Goal: Task Accomplishment & Management: Manage account settings

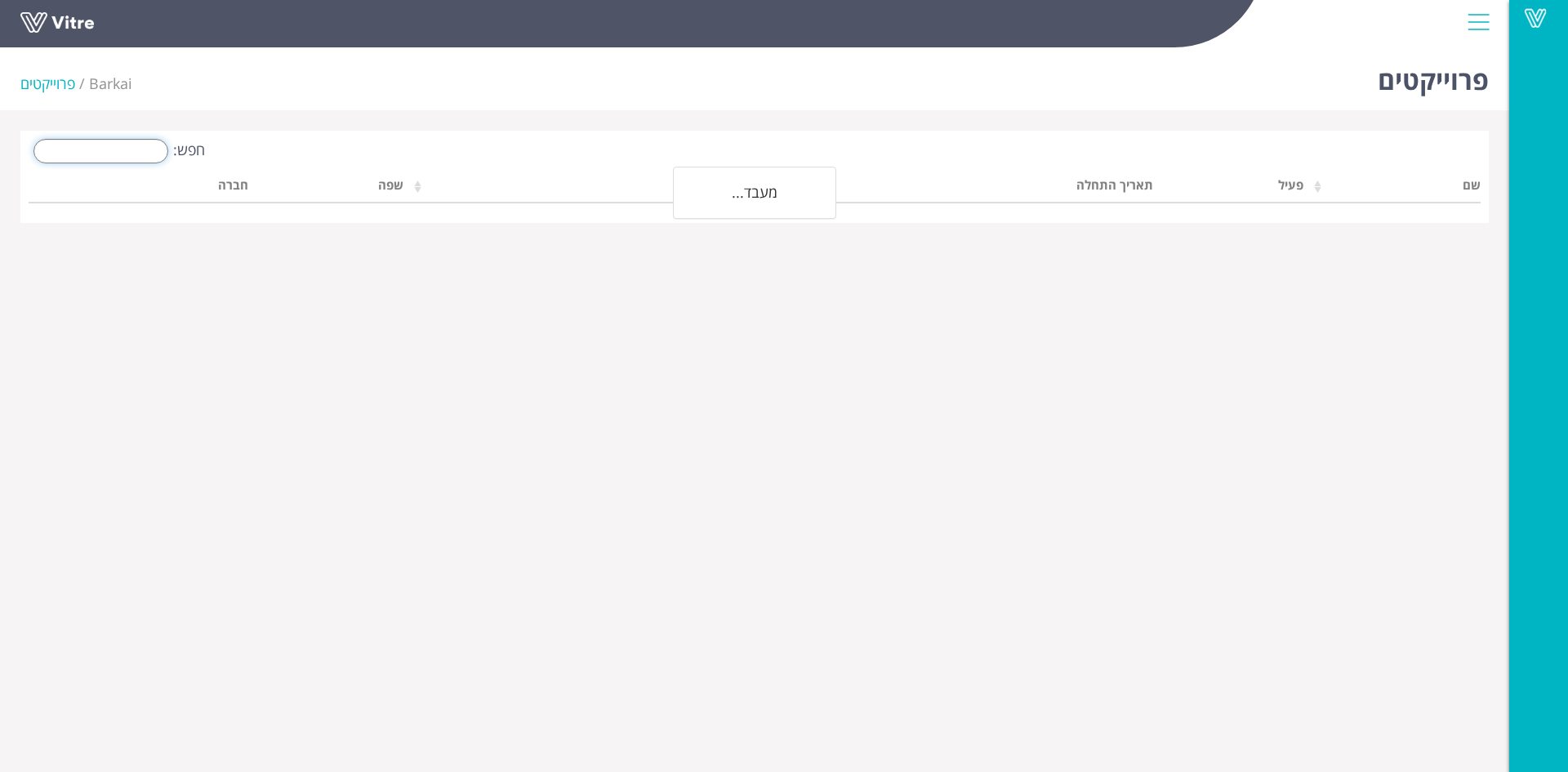
click at [149, 153] on input "חפש:" at bounding box center [101, 151] width 135 height 24
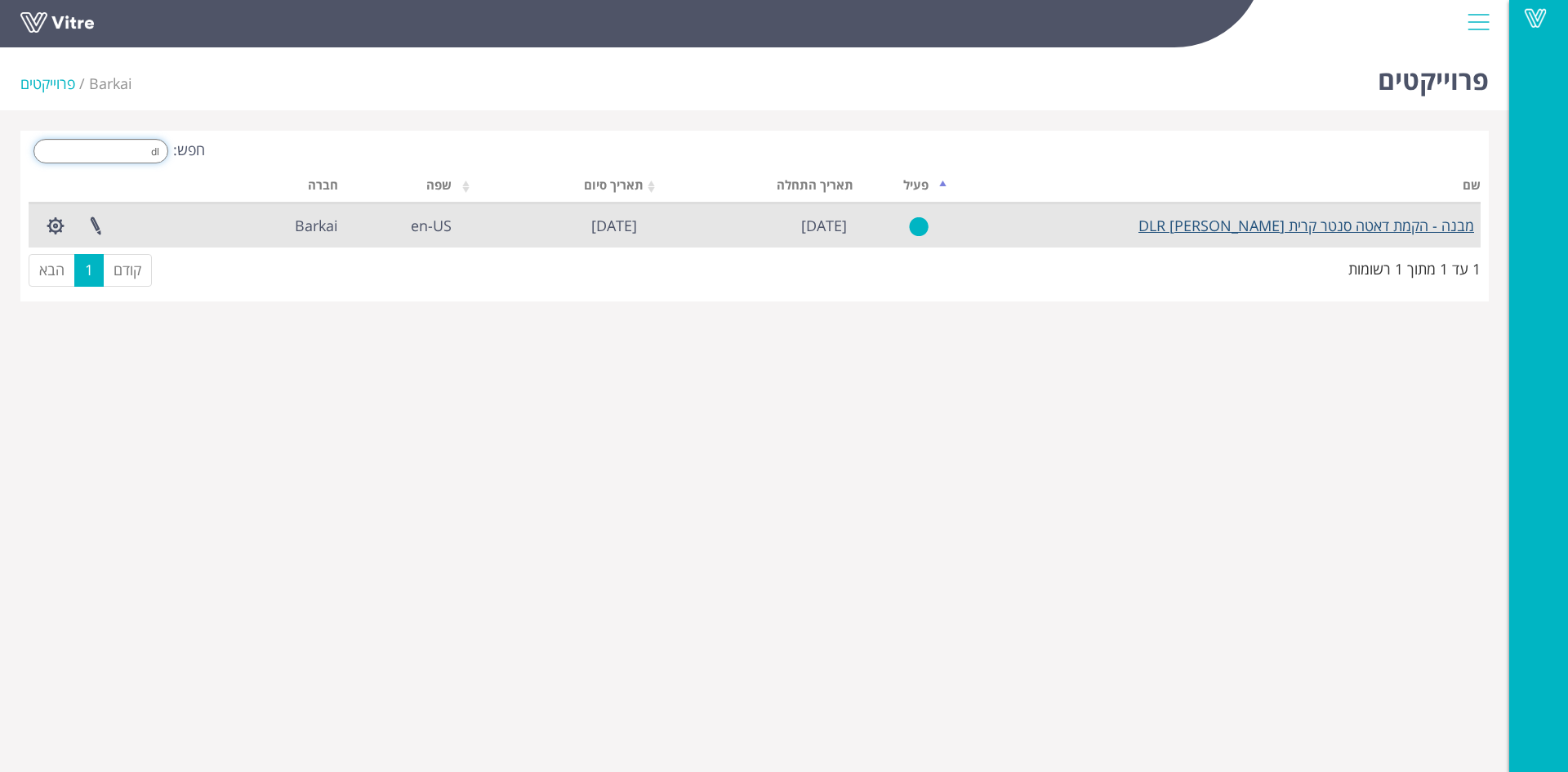
type input "dl"
click at [1384, 225] on link "מבנה - הקמת דאטה סנטר קרית [PERSON_NAME] DLR" at bounding box center [1307, 226] width 336 height 20
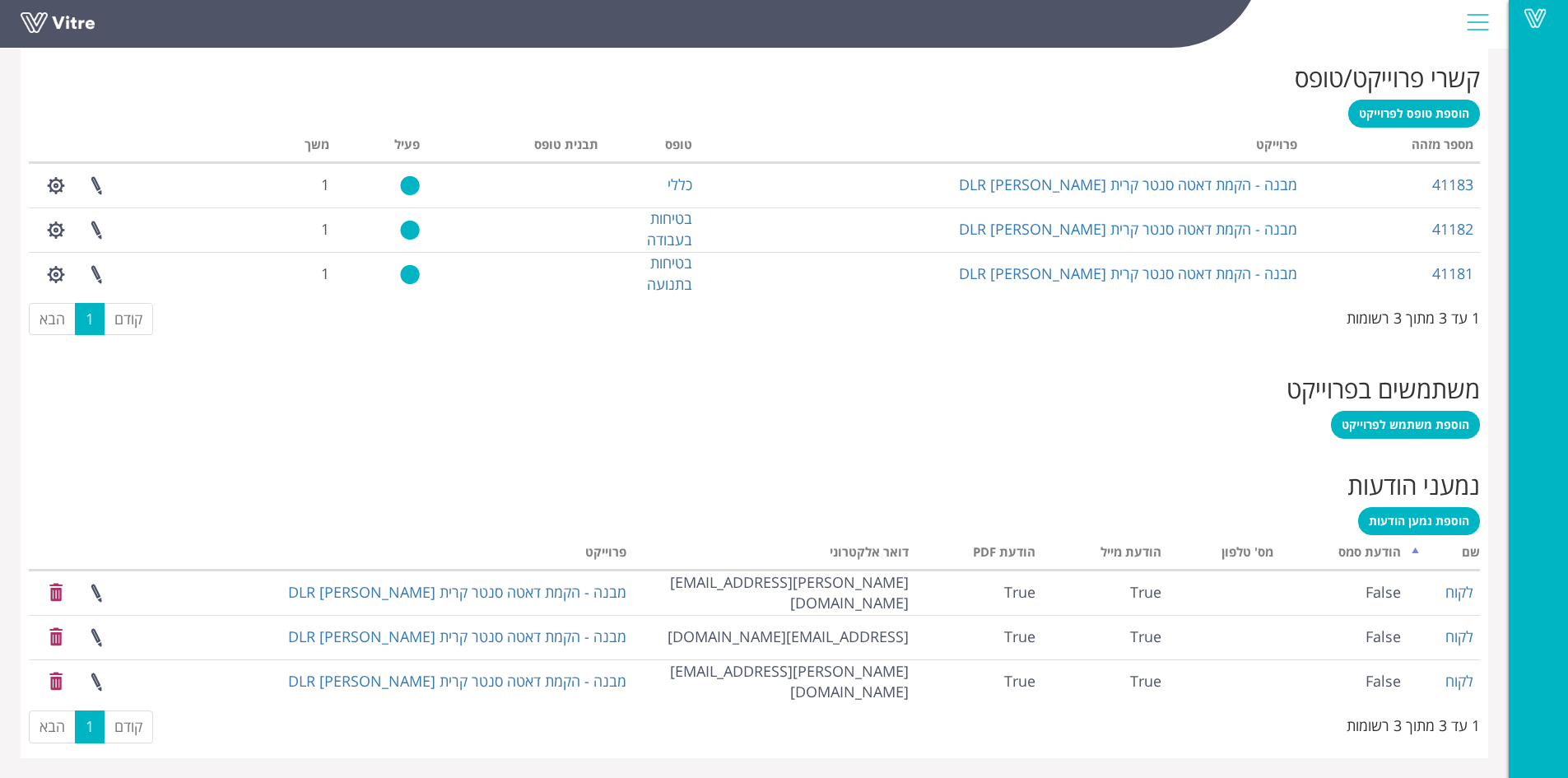
scroll to position [669, 0]
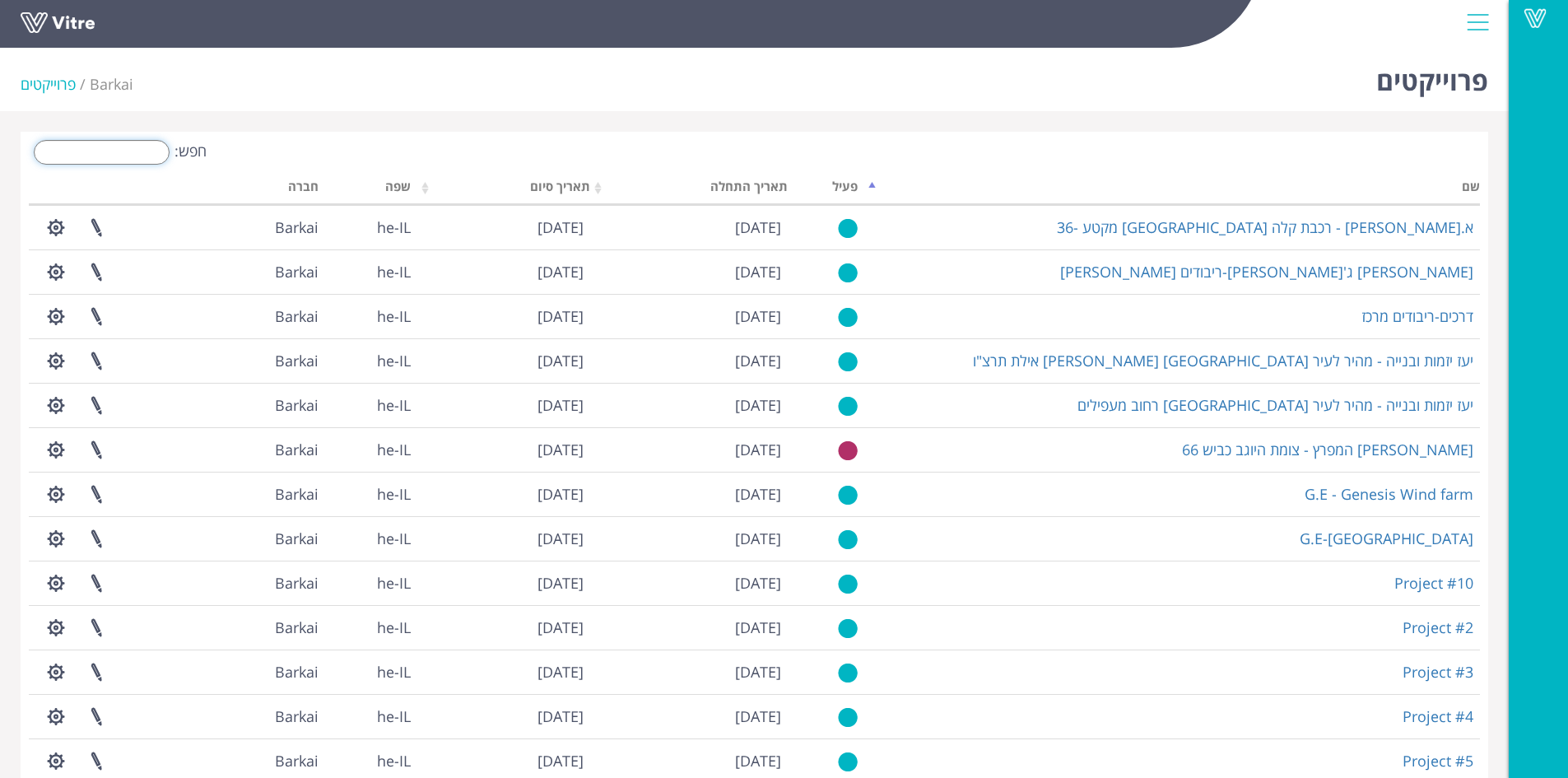
click at [140, 152] on input "חפש:" at bounding box center [102, 152] width 136 height 24
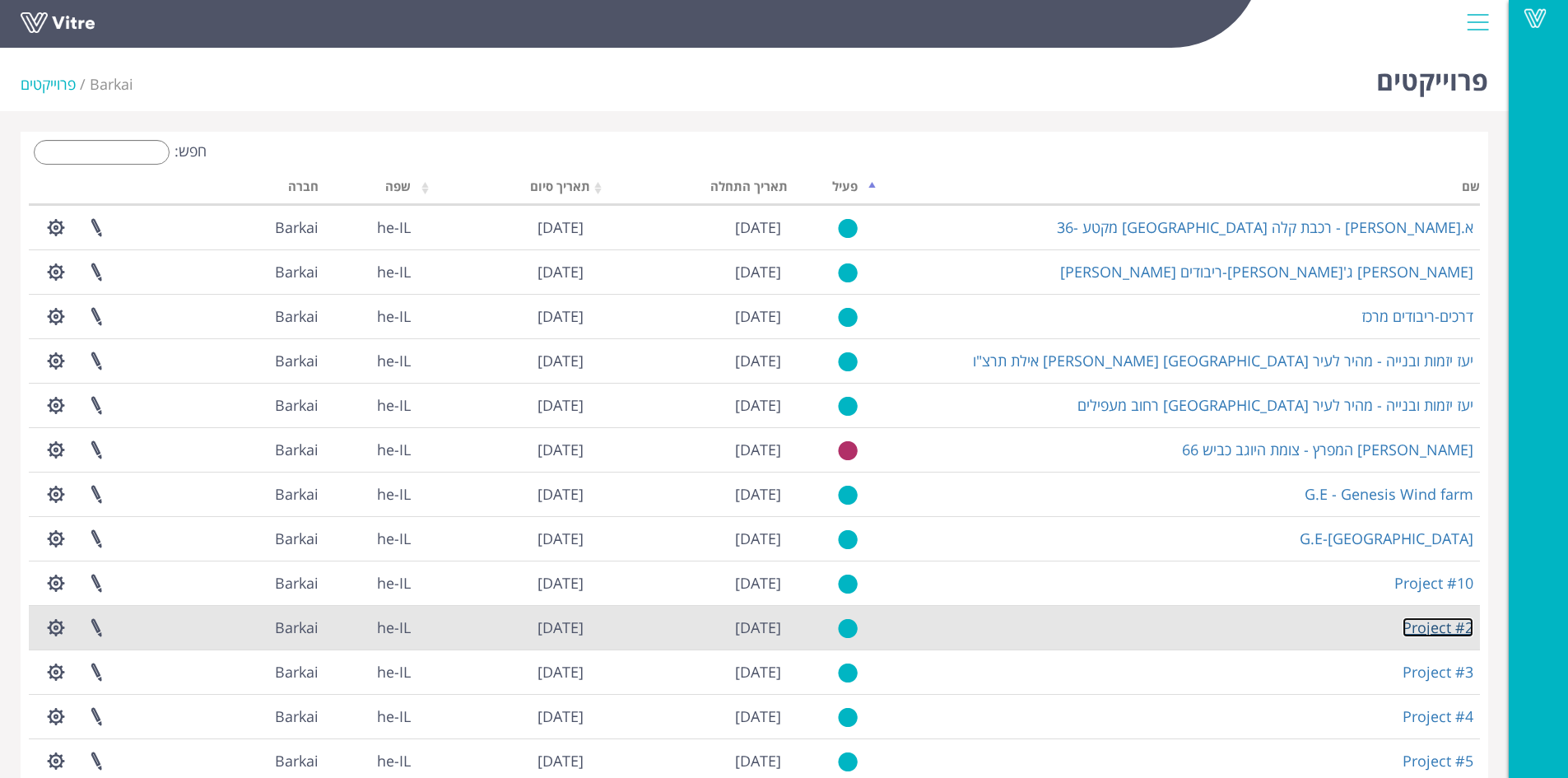
click at [1433, 620] on link "Project #2" at bounding box center [1438, 627] width 71 height 20
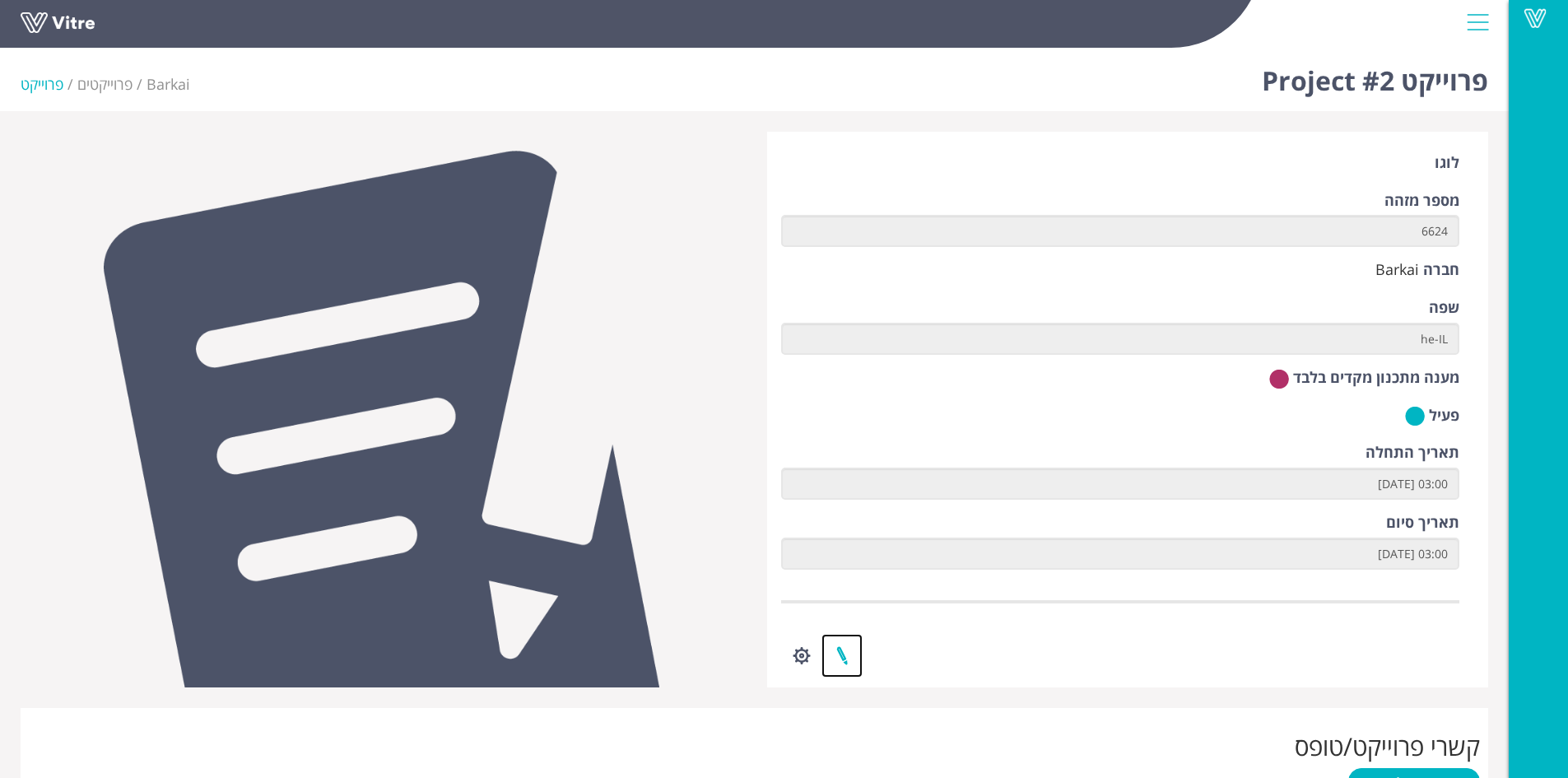
click at [849, 655] on link at bounding box center [842, 656] width 41 height 43
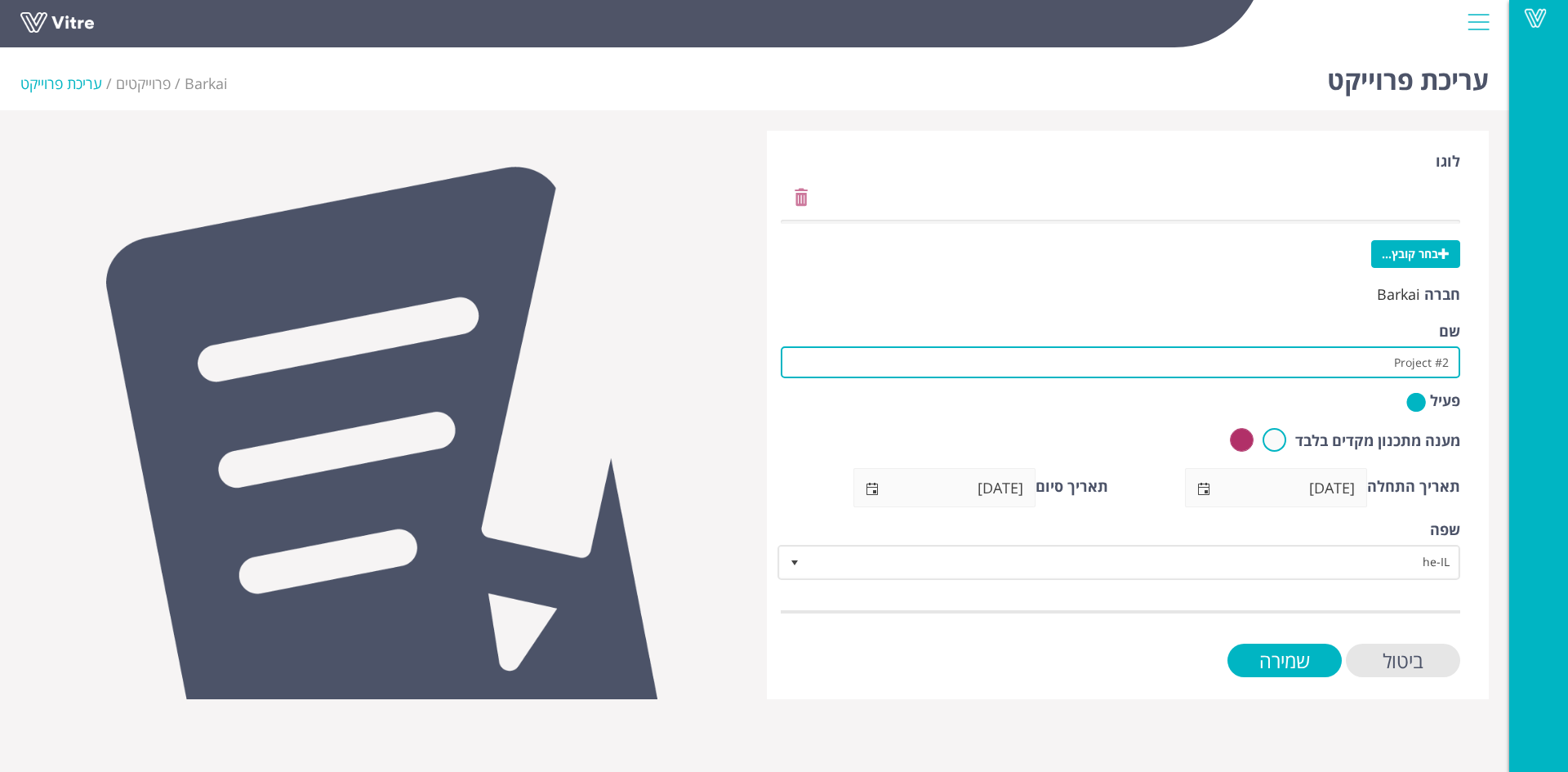
drag, startPoint x: 1353, startPoint y: 361, endPoint x: 1567, endPoint y: 342, distance: 214.8
click at [1567, 342] on div "Vitre עריכת פרוייקט Barkai פרוייקטים עריכת פרוייקט [GEOGRAPHIC_DATA] בחר קובץ..…" at bounding box center [784, 370] width 1568 height 659
type input "x"
paste input "עבודות עפר וגידור שטח F נמל המפרץ"
drag, startPoint x: 1292, startPoint y: 361, endPoint x: 1355, endPoint y: 369, distance: 63.5
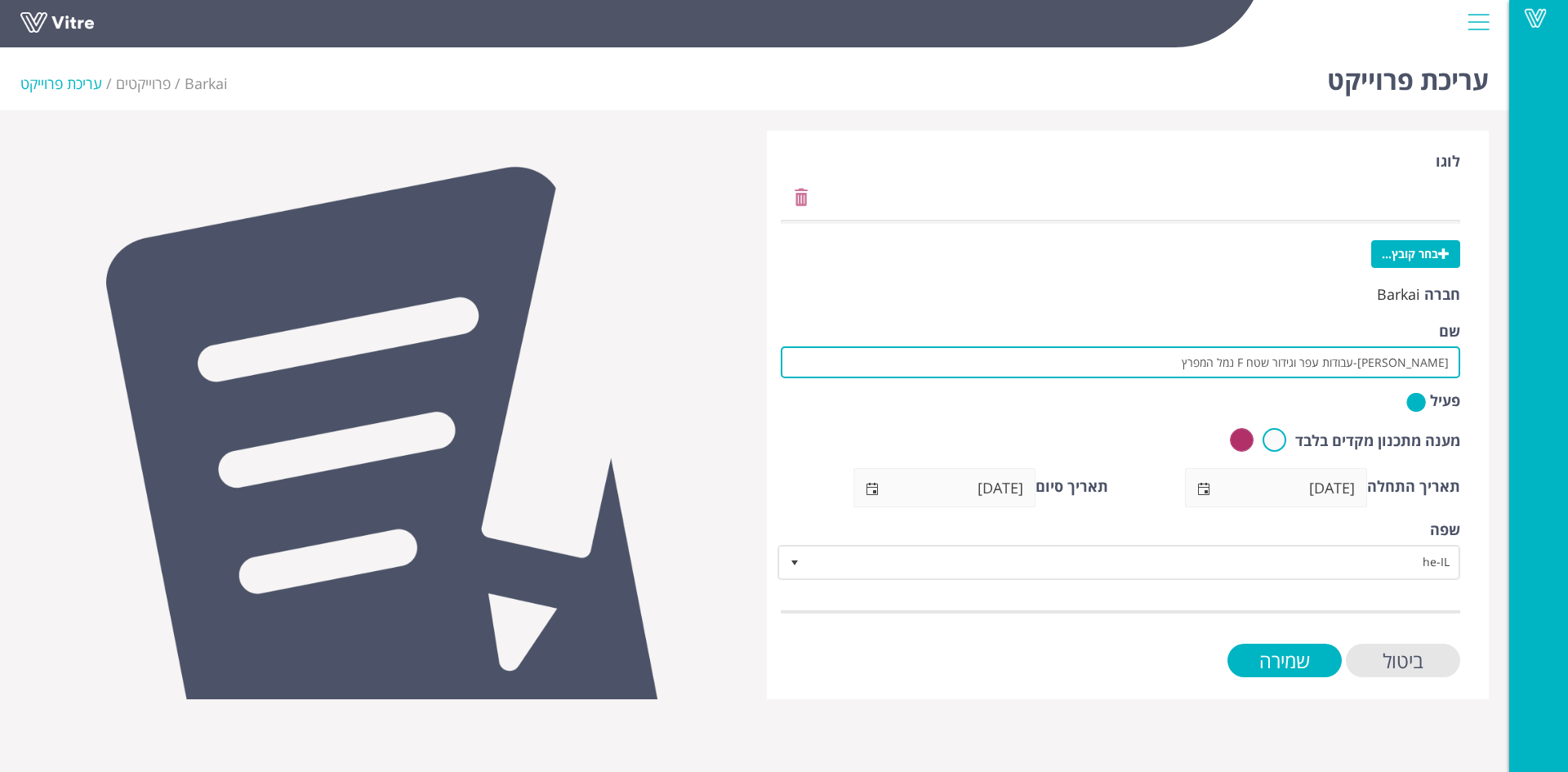
click at [1355, 369] on input "[PERSON_NAME]-עבודות עפר וגידור שטח F נמל המפרץ" at bounding box center [1120, 362] width 679 height 32
drag, startPoint x: 1253, startPoint y: 369, endPoint x: 1458, endPoint y: 356, distance: 205.4
click at [1458, 356] on input "סמי נופי-עבודות עפר נמל המפרץ" at bounding box center [1120, 362] width 679 height 32
type input "סמי נופי-עבודות עפר נמל המפרץ"
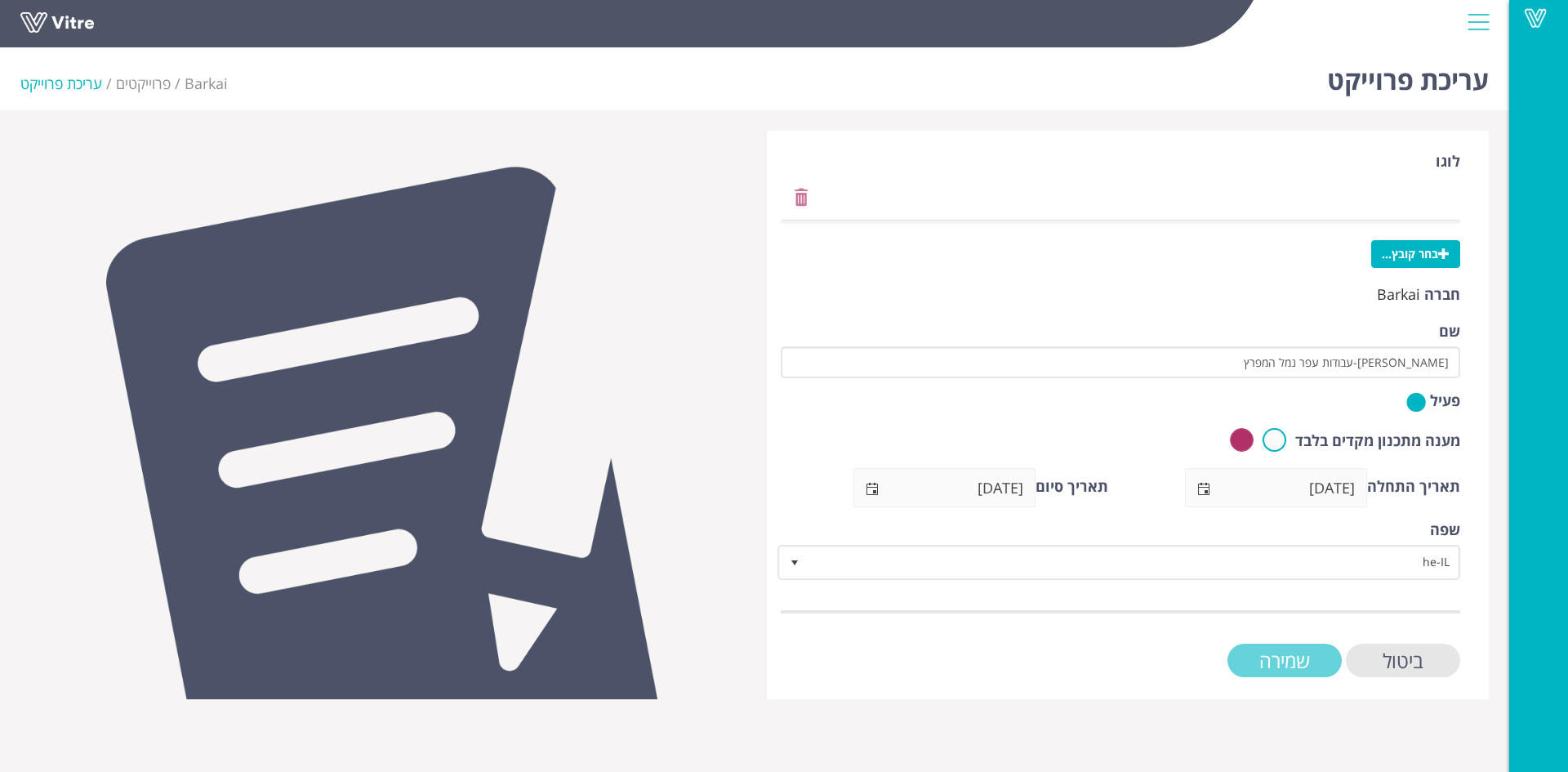
click at [1308, 654] on input "שמירה" at bounding box center [1284, 660] width 114 height 34
click at [1276, 657] on input "שמירה" at bounding box center [1284, 660] width 114 height 34
click at [1303, 660] on input "שמירה" at bounding box center [1284, 660] width 114 height 34
click at [1124, 652] on div "ביטול שמירה" at bounding box center [1120, 660] width 679 height 34
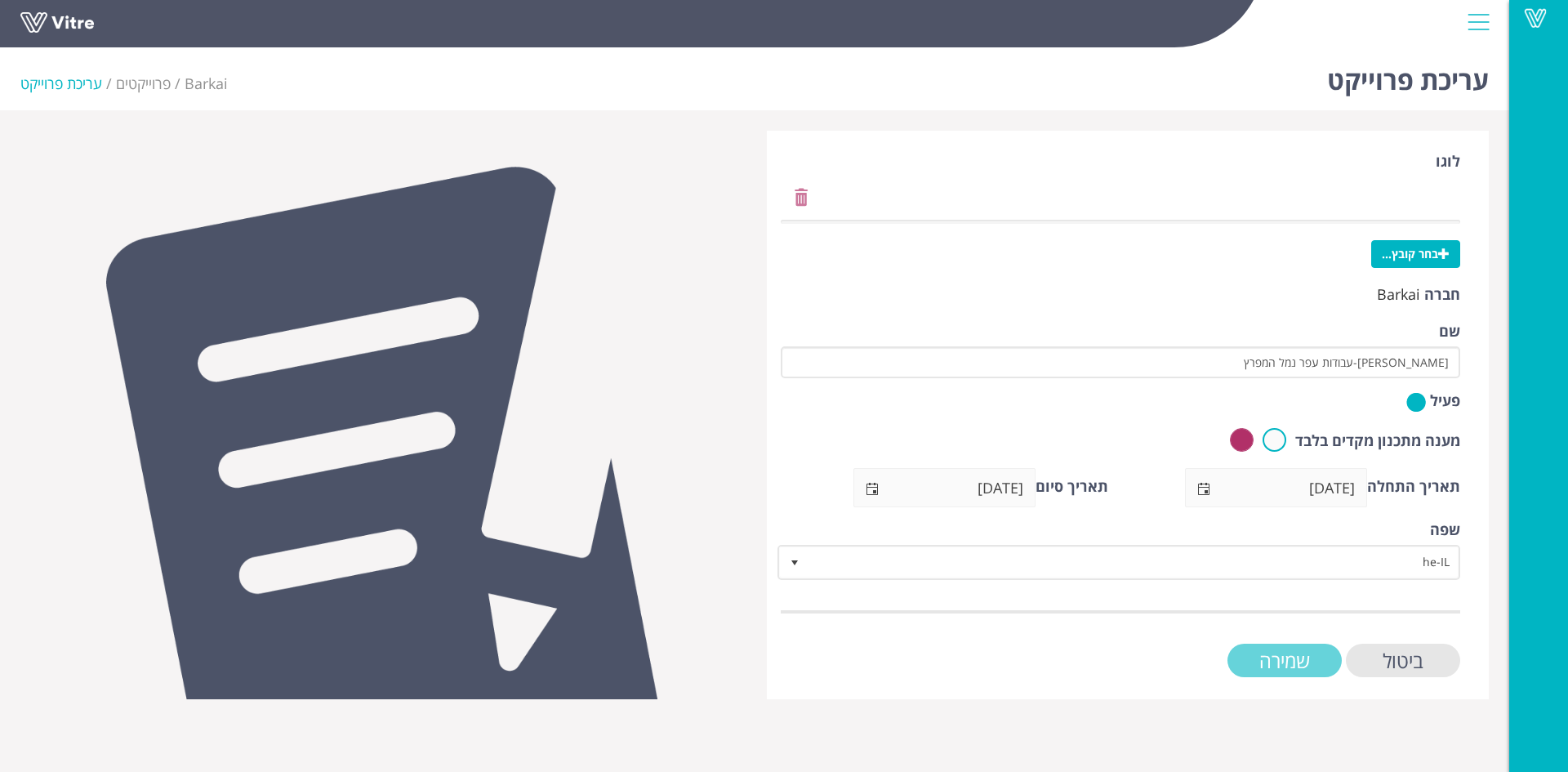
click at [1269, 658] on input "שמירה" at bounding box center [1284, 660] width 114 height 34
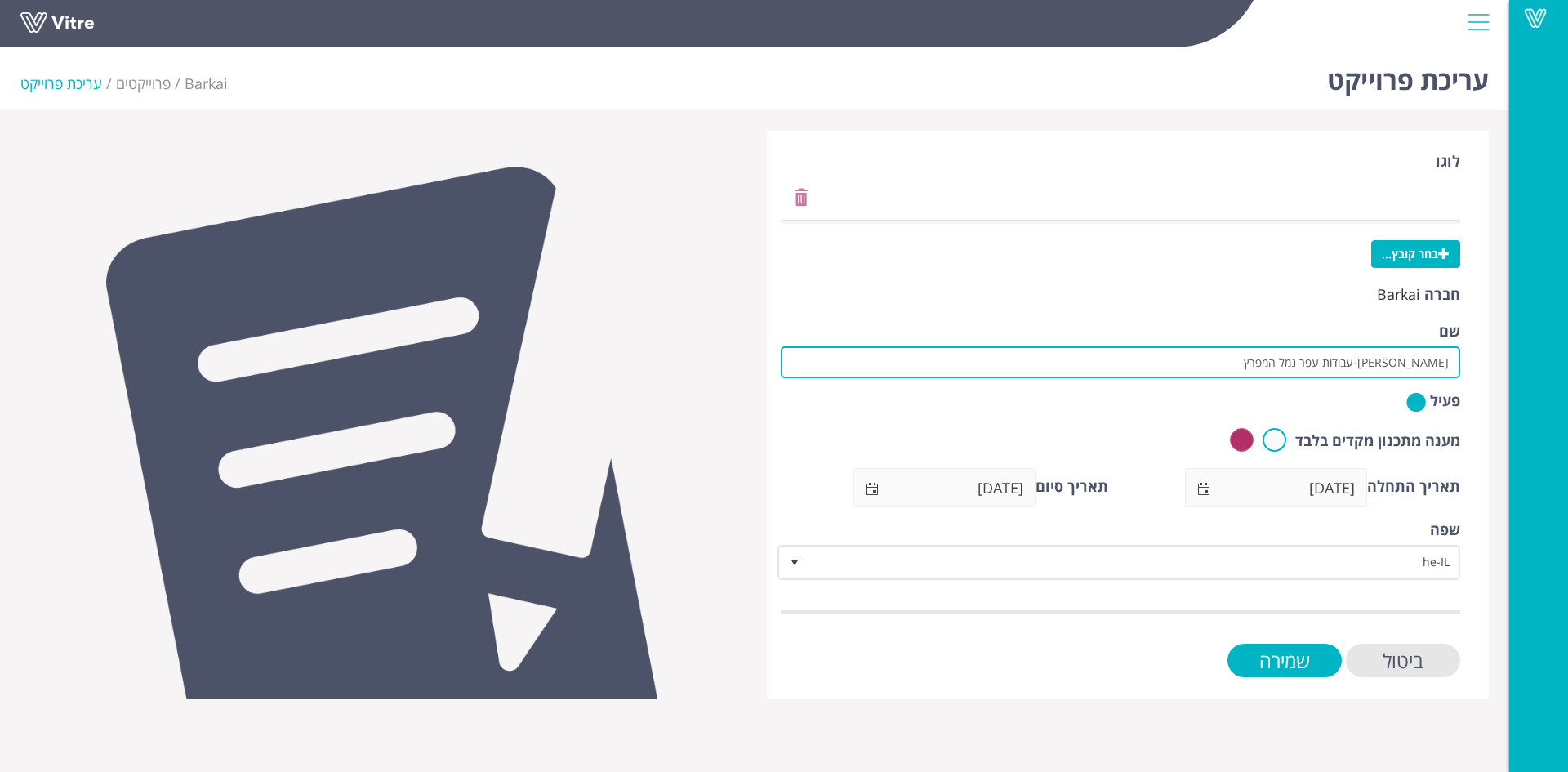
click at [1280, 359] on input "סמי נופי-עבודות עפר נמל המפרץ" at bounding box center [1120, 362] width 679 height 32
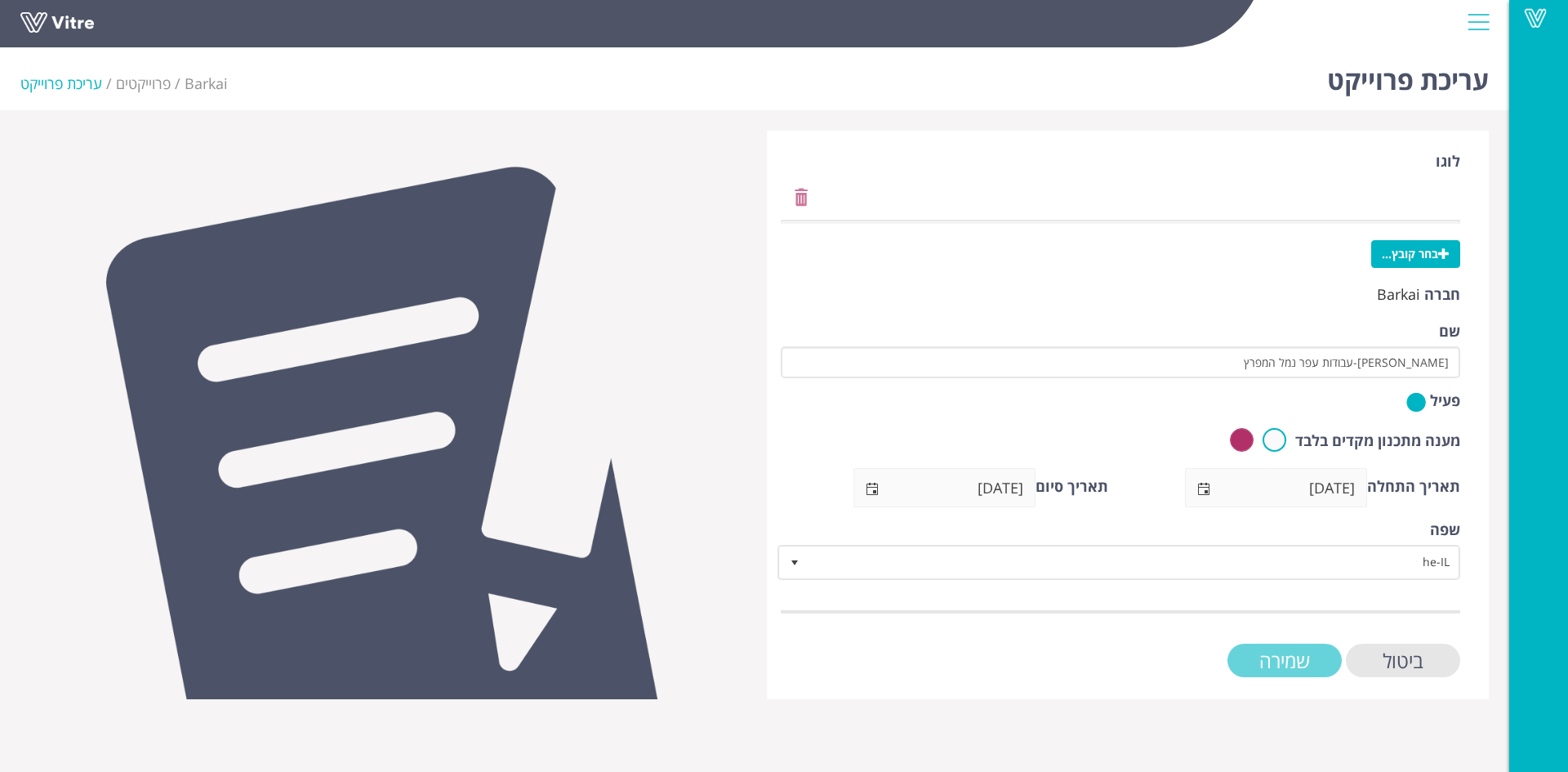
click at [1293, 653] on input "שמירה" at bounding box center [1284, 660] width 114 height 34
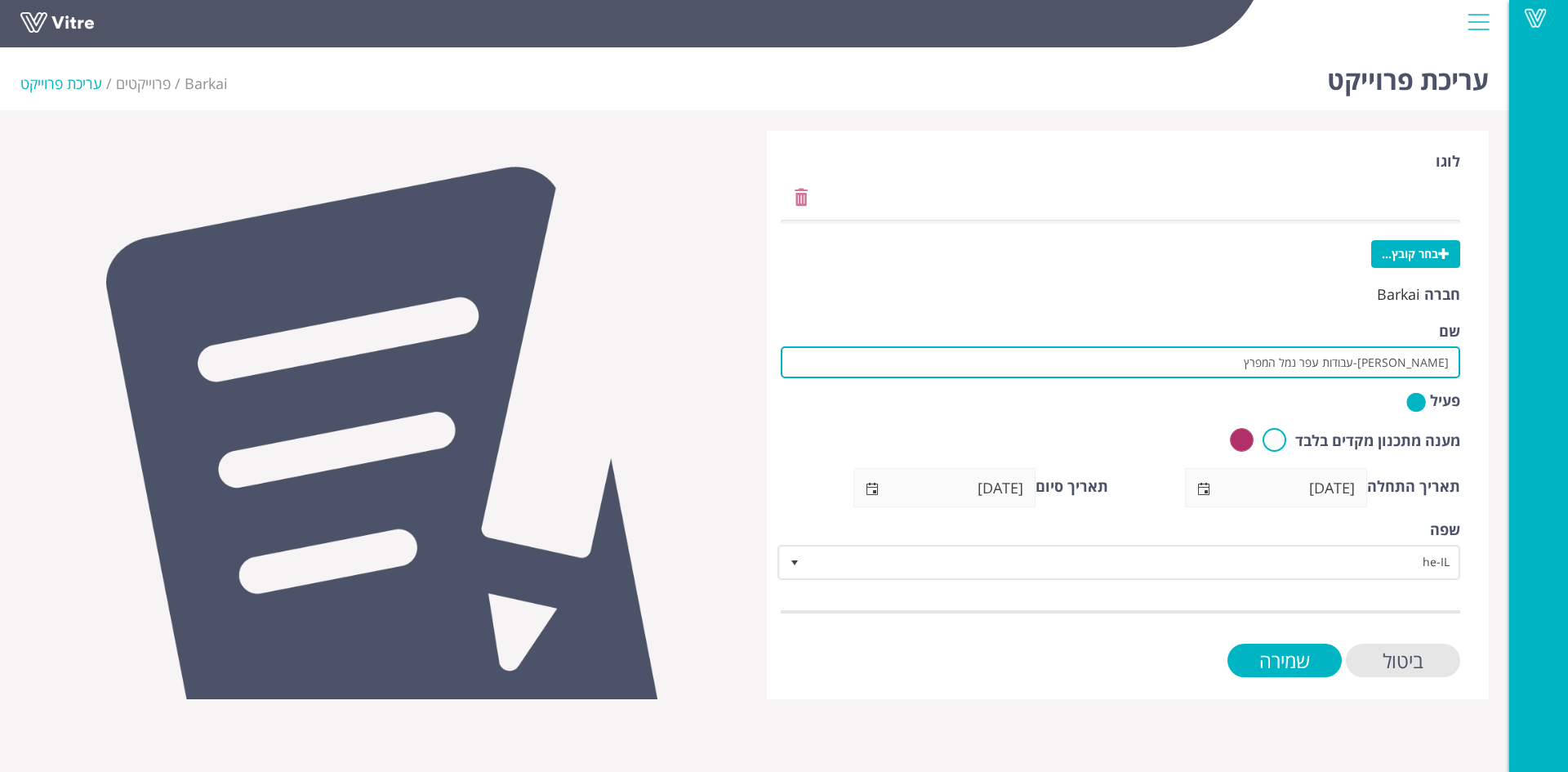
drag, startPoint x: 1295, startPoint y: 361, endPoint x: 1493, endPoint y: 375, distance: 198.5
click at [1493, 375] on div "לוגו בחר קובץ... חברה Barkai שם סמי נופי-עבודות עפר נמל המפרץ פעיל מענה מתכנון …" at bounding box center [1128, 414] width 746 height 569
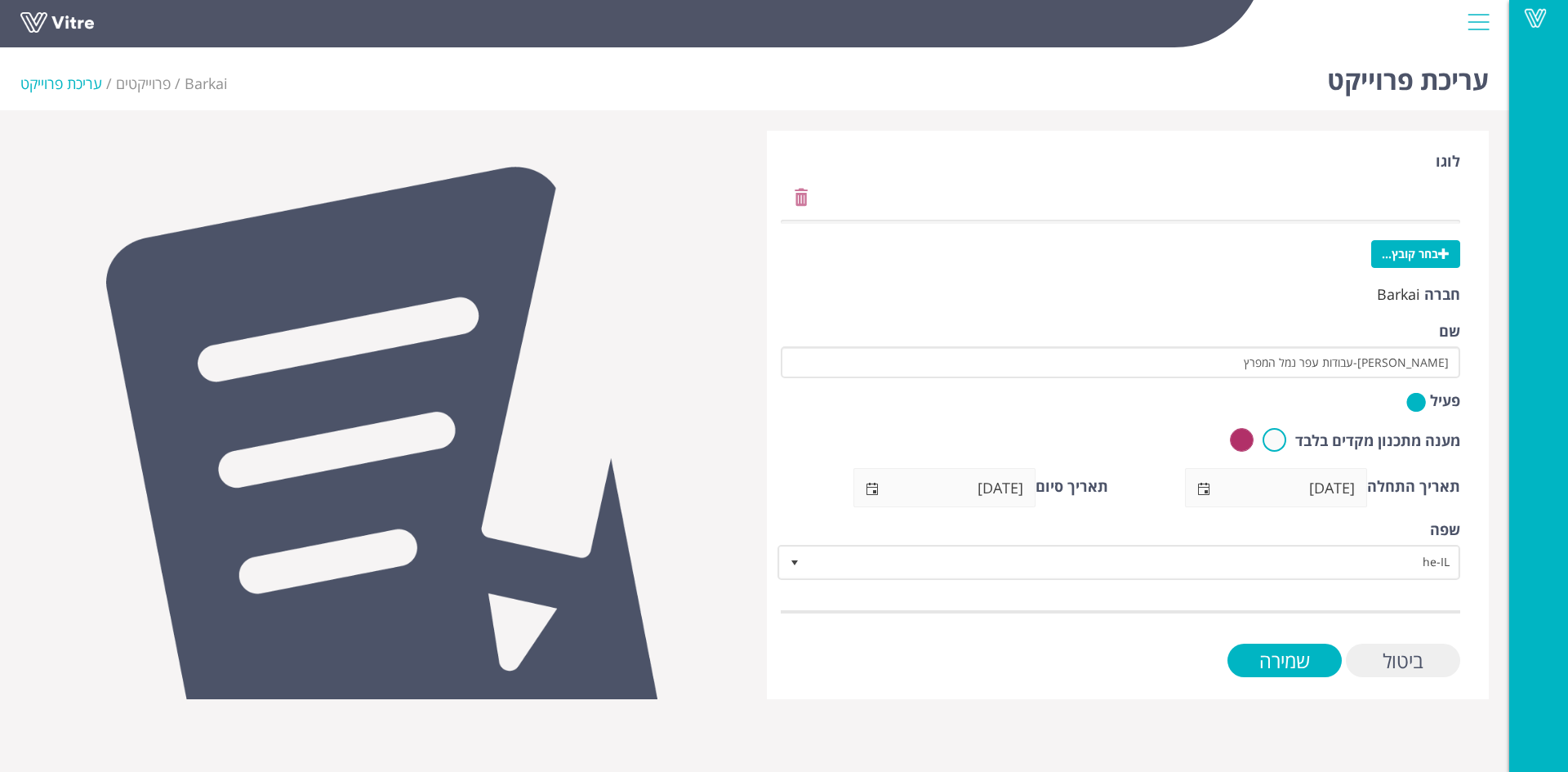
click at [1406, 656] on input "ביטול" at bounding box center [1403, 660] width 114 height 34
click at [1408, 655] on input "ביטול" at bounding box center [1403, 660] width 114 height 34
click at [1302, 660] on input "שמירה" at bounding box center [1284, 660] width 114 height 34
